Goal: Transaction & Acquisition: Purchase product/service

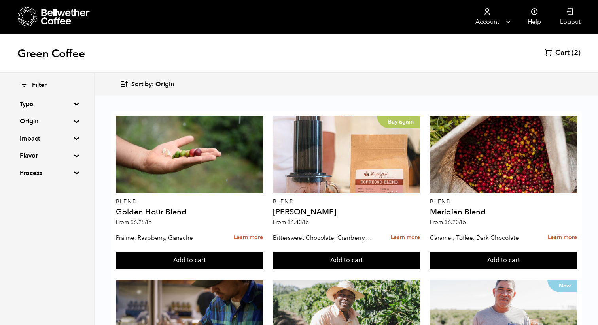
click at [145, 81] on span "Sort by: Origin" at bounding box center [152, 84] width 43 height 9
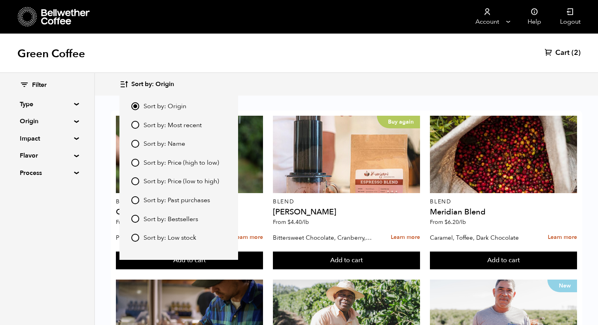
click at [147, 126] on span "Sort by: Most recent" at bounding box center [173, 125] width 58 height 9
click at [139, 126] on input "Sort by: Most recent" at bounding box center [135, 125] width 8 height 8
radio input "true"
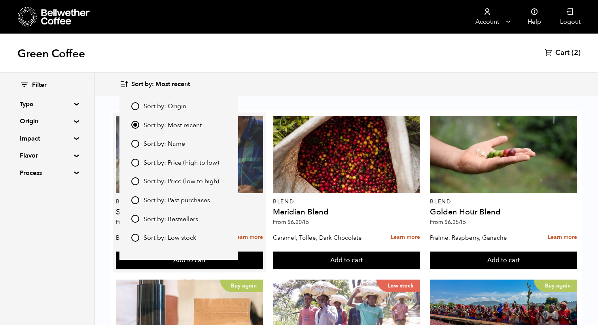
scroll to position [790, 0]
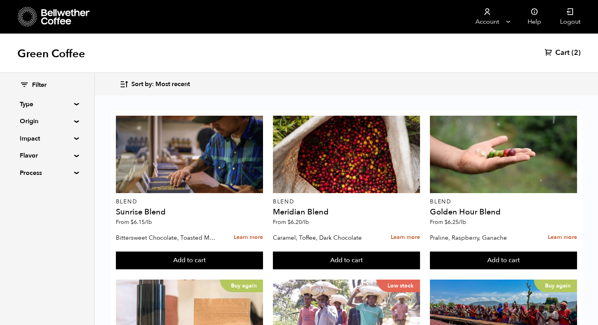
scroll to position [240, 0]
click at [59, 123] on summary "Origin" at bounding box center [47, 121] width 55 height 9
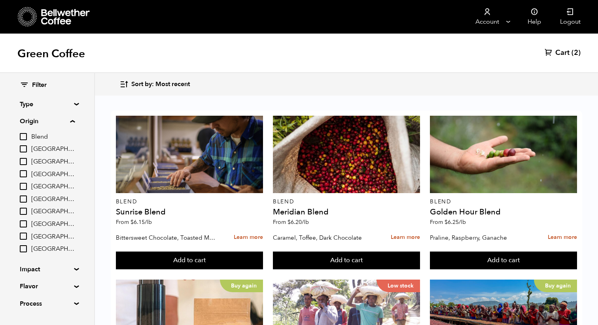
click at [59, 123] on summary "Origin" at bounding box center [47, 121] width 55 height 9
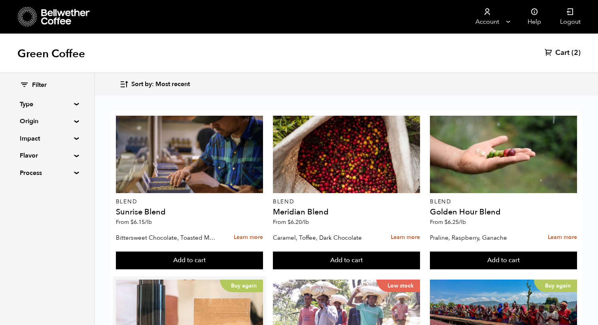
scroll to position [0, 0]
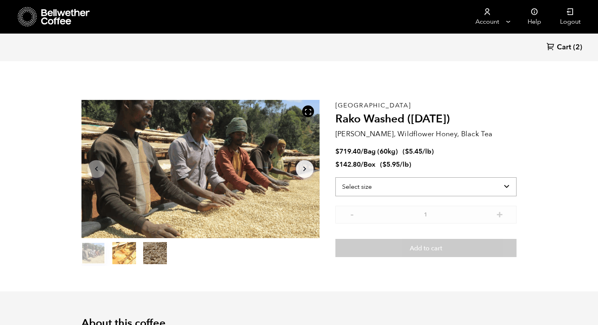
click at [388, 185] on select "Select size Bag (60kg) (132 lbs) Box (24 lbs)" at bounding box center [425, 187] width 181 height 19
select select "bag-3"
click at [335, 178] on select "Select size Bag (60kg) (132 lbs) Box (24 lbs)" at bounding box center [425, 187] width 181 height 19
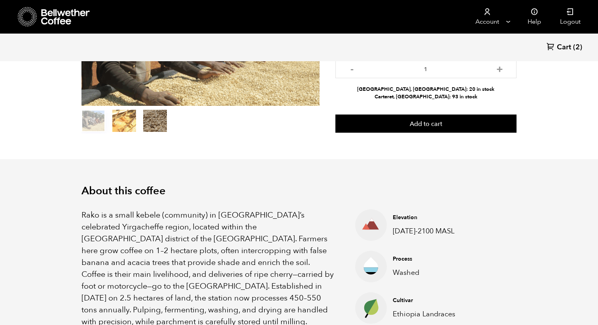
scroll to position [90, 0]
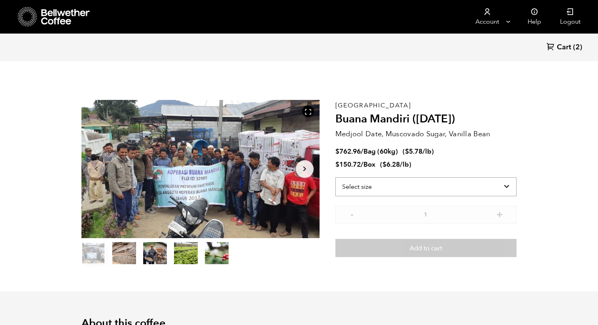
click at [443, 186] on select "Select size Bag (60kg) (132 lbs) Box (24 lbs)" at bounding box center [425, 187] width 181 height 19
select select "bag-3"
click at [335, 178] on select "Select size Bag (60kg) (132 lbs) Box (24 lbs)" at bounding box center [425, 187] width 181 height 19
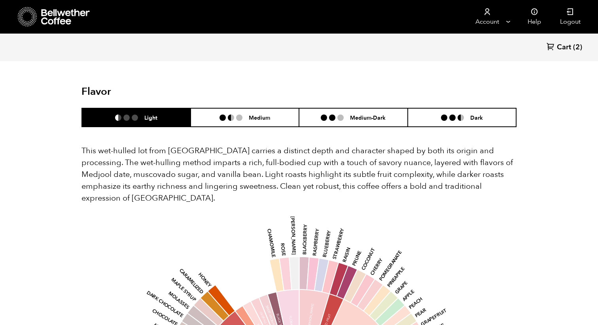
scroll to position [482, 0]
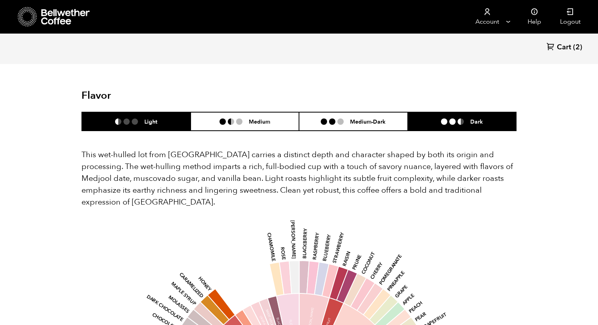
click at [446, 119] on li at bounding box center [444, 122] width 6 height 6
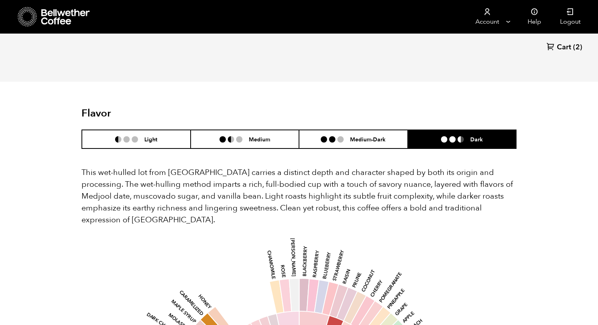
scroll to position [357, 0]
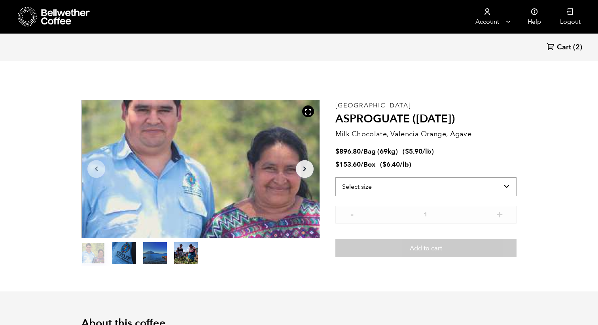
click at [411, 185] on select "Select size Bag (69kg) (152 lbs) Box (24 lbs)" at bounding box center [425, 187] width 181 height 19
select select "bag-2"
click at [335, 178] on select "Select size Bag (69kg) (152 lbs) Box (24 lbs)" at bounding box center [425, 187] width 181 height 19
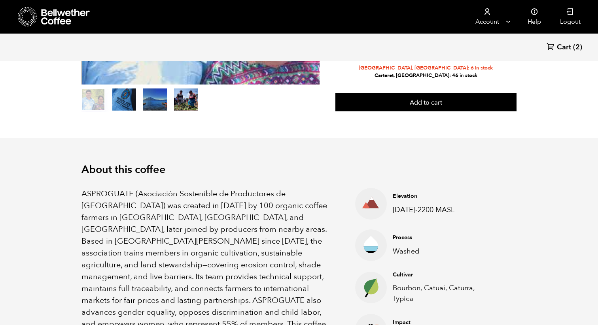
scroll to position [140, 0]
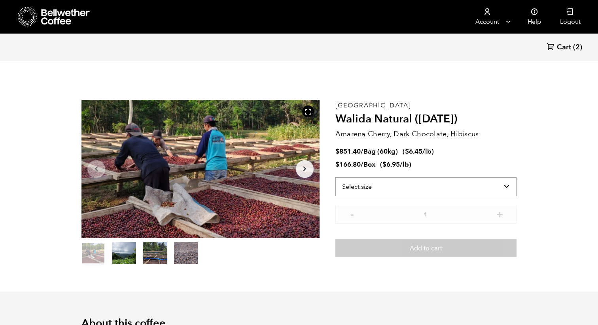
click at [448, 189] on select "Select size Bag (60kg) (132 lbs) Box (24 lbs)" at bounding box center [425, 187] width 181 height 19
select select "bag-3"
click at [335, 178] on select "Select size Bag (60kg) (132 lbs) Box (24 lbs)" at bounding box center [425, 187] width 181 height 19
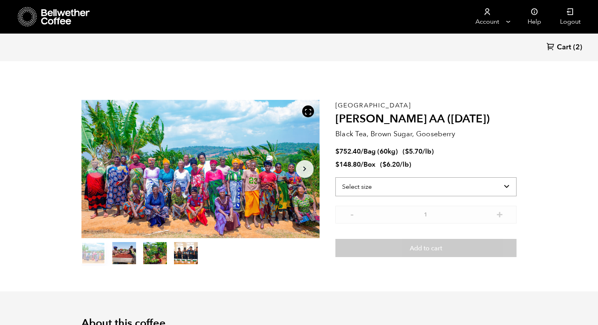
click at [448, 191] on select "Select size Bag (60kg) (132 lbs) Box (24 lbs)" at bounding box center [425, 187] width 181 height 19
select select "bag-3"
click at [335, 178] on select "Select size Bag (60kg) (132 lbs) Box (24 lbs)" at bounding box center [425, 187] width 181 height 19
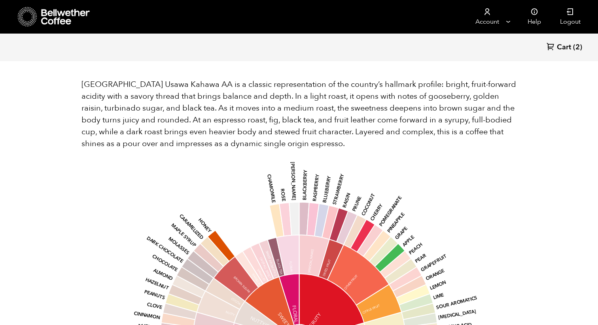
scroll to position [534, 0]
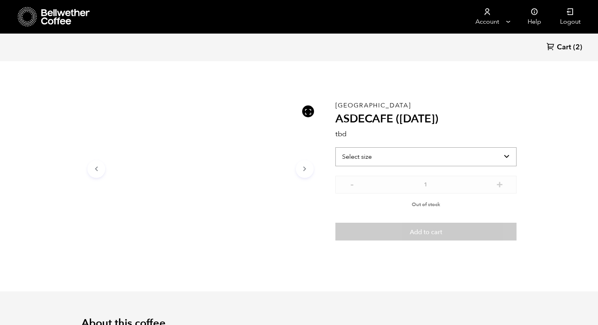
click at [446, 157] on select "Select size" at bounding box center [425, 156] width 181 height 19
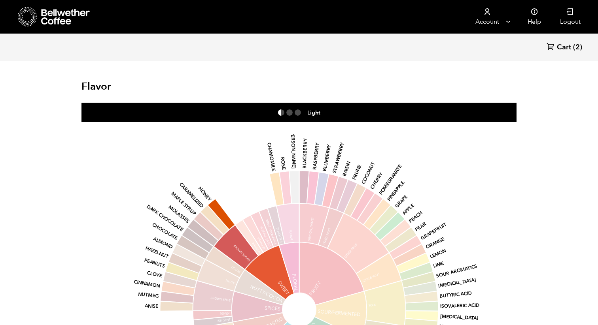
scroll to position [336, 0]
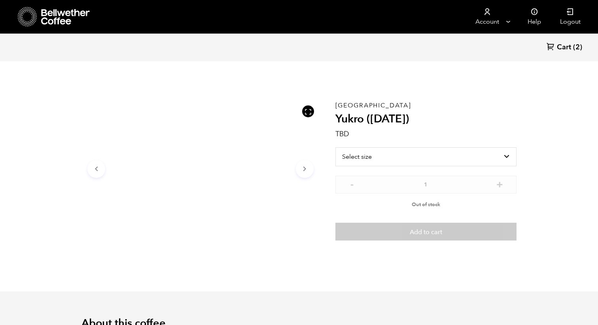
scroll to position [344, 421]
click at [473, 151] on select "Select size" at bounding box center [425, 156] width 181 height 19
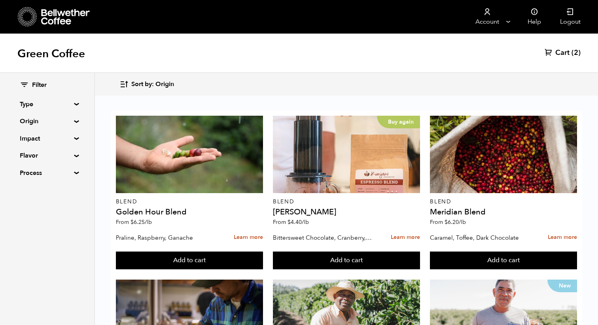
click at [166, 85] on span "Sort by: Origin" at bounding box center [152, 84] width 43 height 9
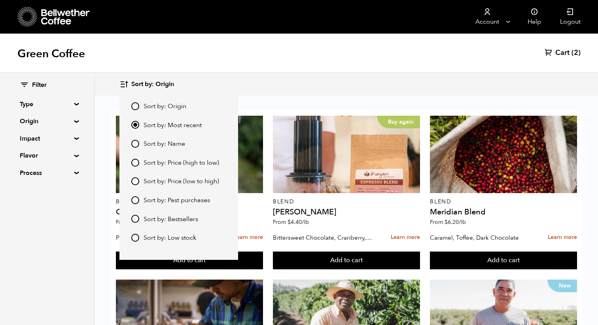
click at [166, 85] on span "Sort by: Origin" at bounding box center [152, 84] width 43 height 9
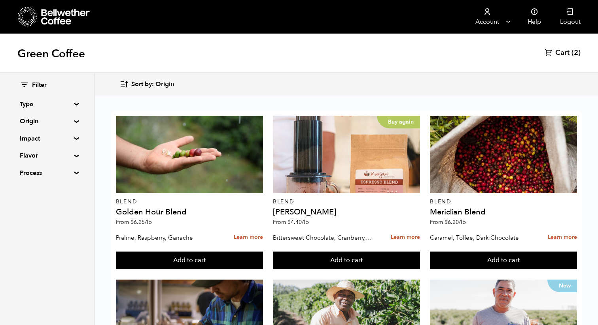
click at [166, 85] on span "Sort by: Origin" at bounding box center [152, 84] width 43 height 9
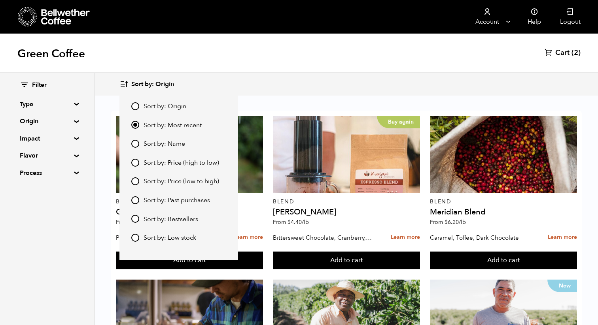
click at [166, 127] on span "Sort by: Most recent" at bounding box center [173, 125] width 58 height 9
click at [139, 127] on input "Sort by: Most recent" at bounding box center [135, 125] width 8 height 8
click at [162, 110] on span "Sort by: Origin" at bounding box center [165, 106] width 43 height 9
click at [139, 110] on input "Sort by: Origin" at bounding box center [135, 106] width 8 height 8
radio input "true"
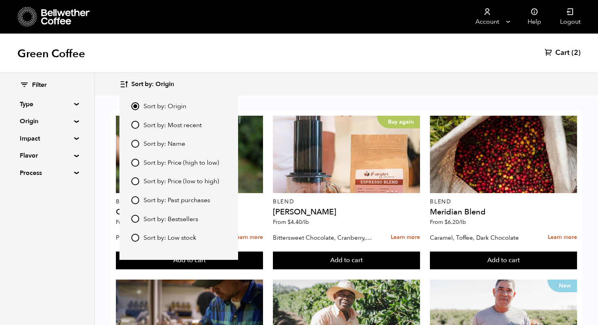
click at [161, 127] on span "Sort by: Most recent" at bounding box center [173, 125] width 58 height 9
click at [139, 127] on input "Sort by: Most recent" at bounding box center [135, 125] width 8 height 8
radio input "true"
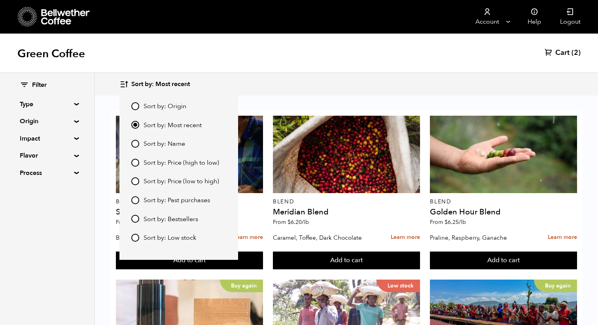
click at [296, 68] on div "Green Coffee Cart (2)" at bounding box center [299, 54] width 598 height 40
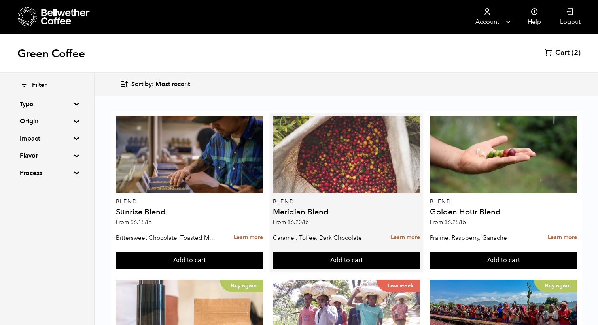
scroll to position [552, 0]
